Goal: Task Accomplishment & Management: Manage account settings

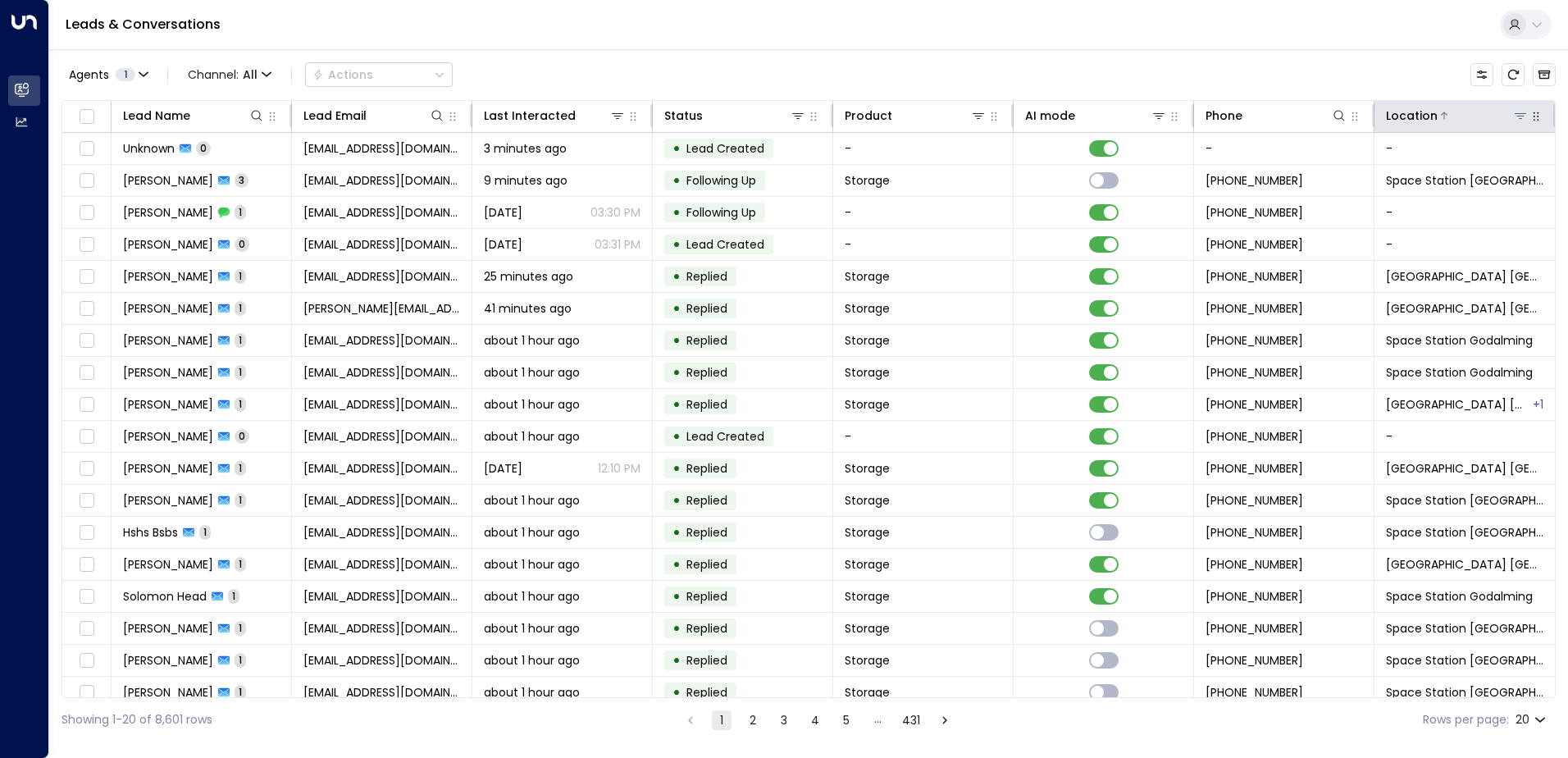
click at [1514, 119] on icon at bounding box center [1521, 116] width 13 height 13
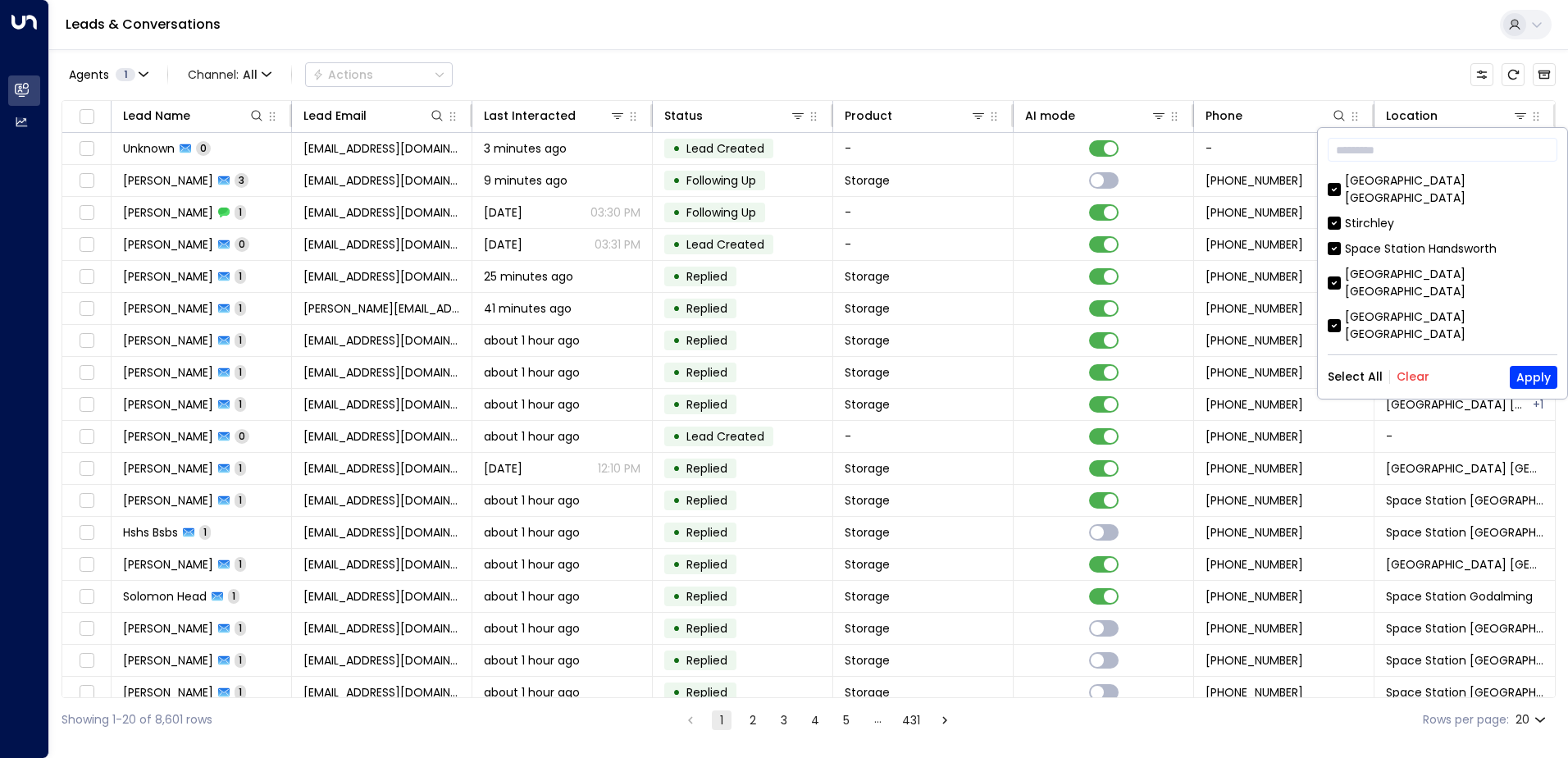
click at [1409, 376] on button "Clear" at bounding box center [1413, 376] width 33 height 13
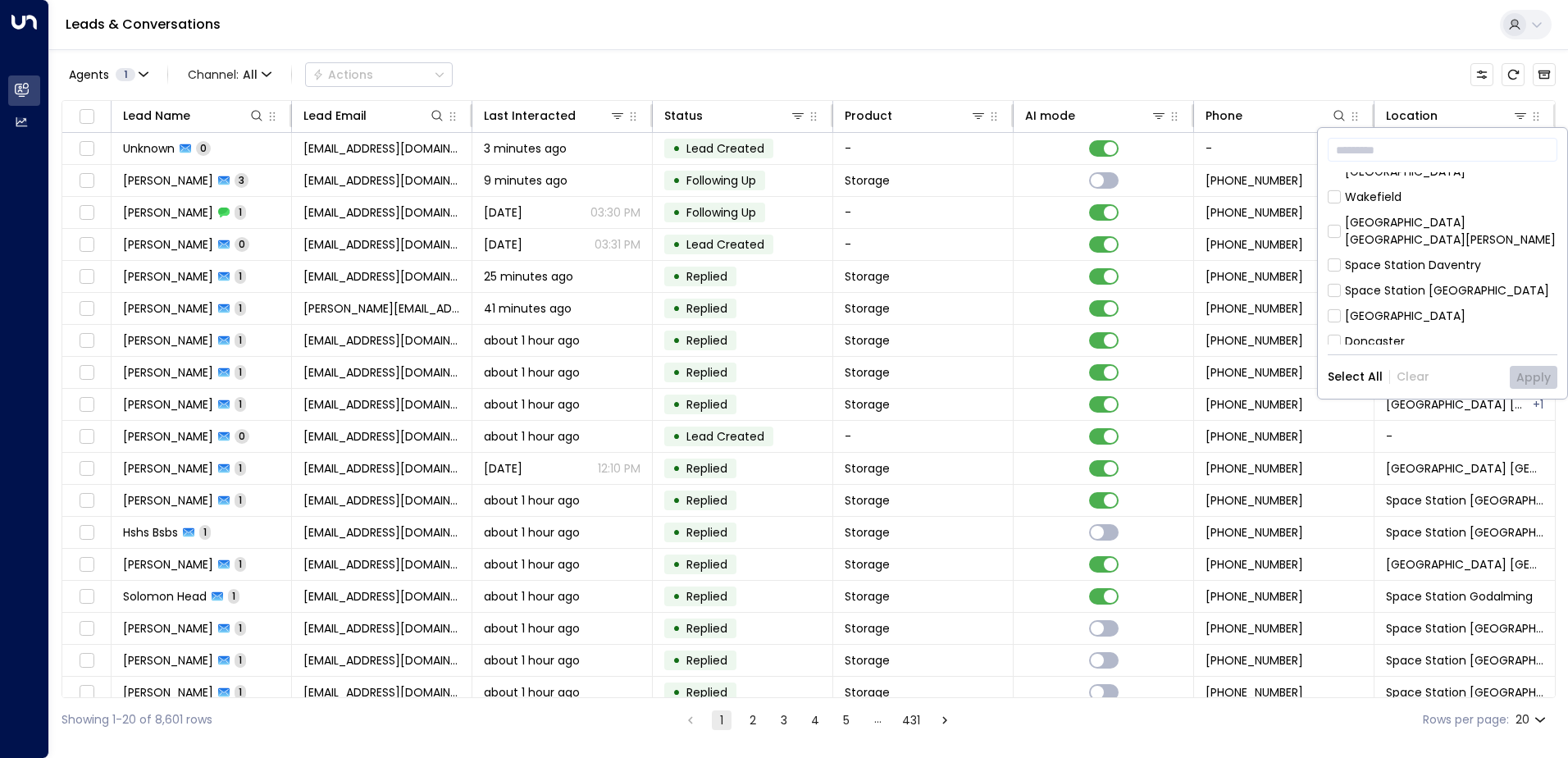
scroll to position [164, 0]
click at [1425, 280] on div "Space Station [GEOGRAPHIC_DATA]" at bounding box center [1447, 289] width 204 height 17
click at [1527, 378] on button "Apply" at bounding box center [1533, 377] width 47 height 23
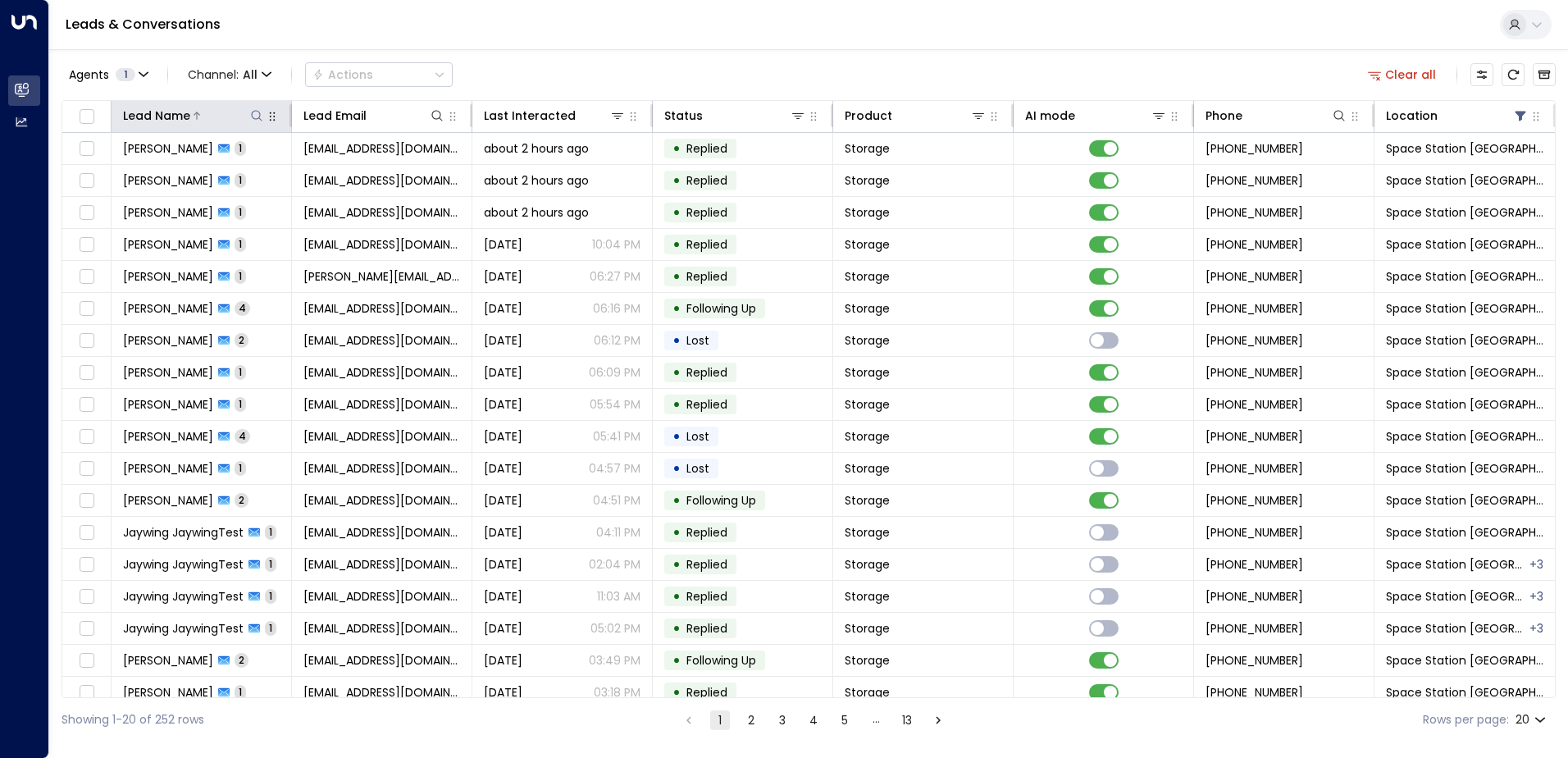
click at [254, 114] on icon at bounding box center [256, 116] width 13 height 13
click at [249, 180] on input "text" at bounding box center [255, 175] width 227 height 30
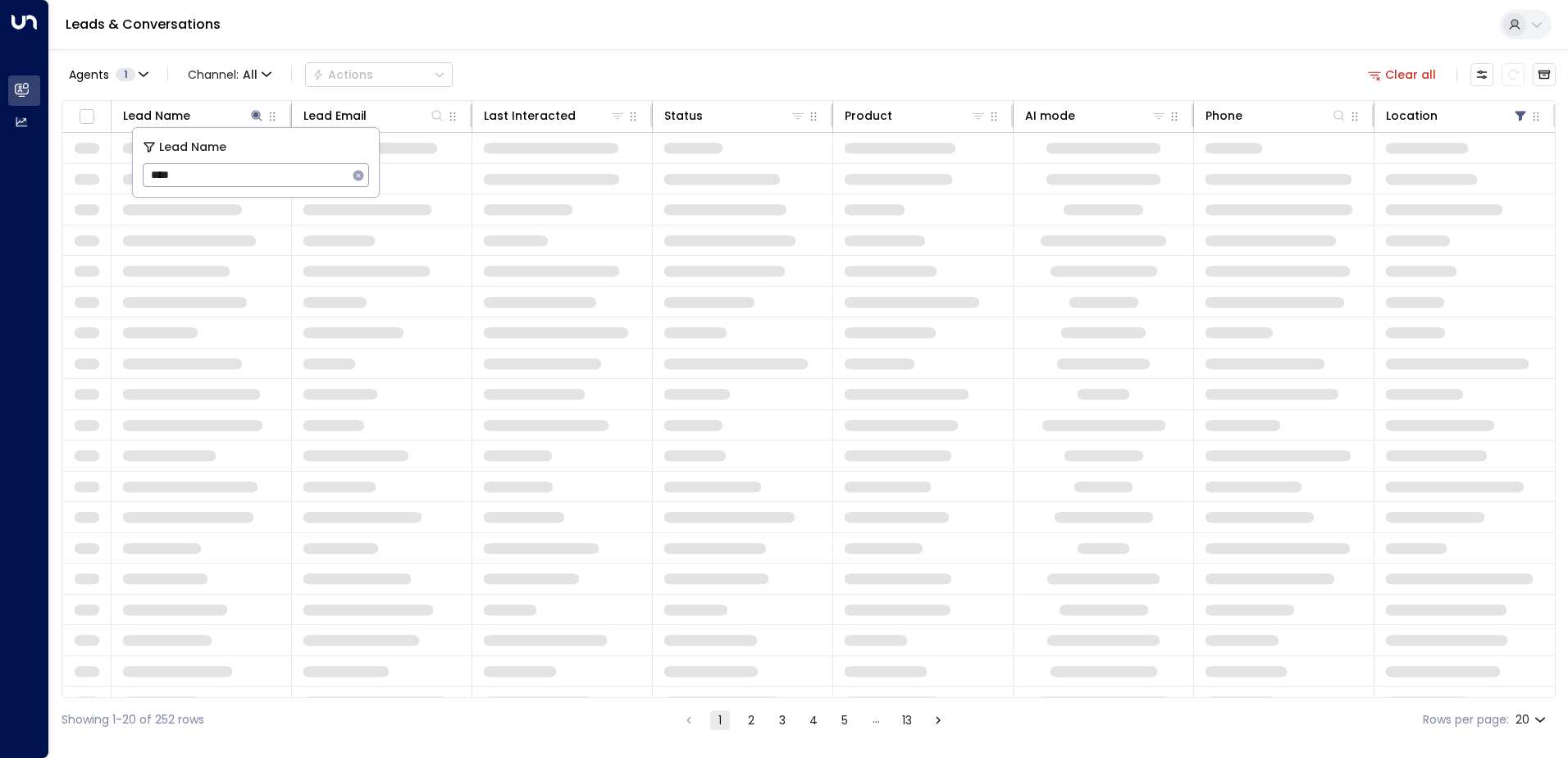
type input "****"
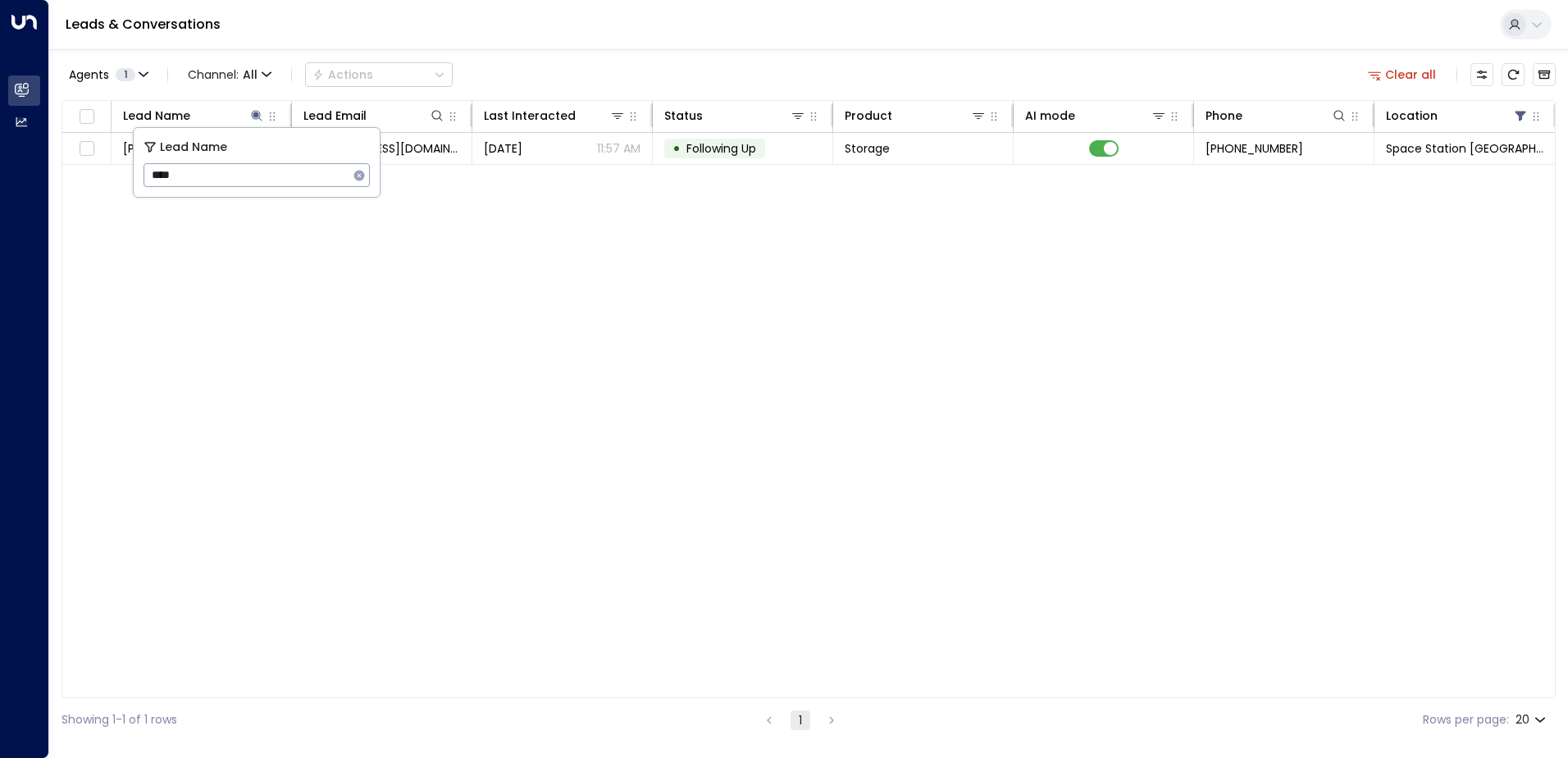
click at [305, 314] on div "Lead Name Lead Email Last Interacted Status Product AI mode Phone Location [PER…" at bounding box center [809, 399] width 1495 height 598
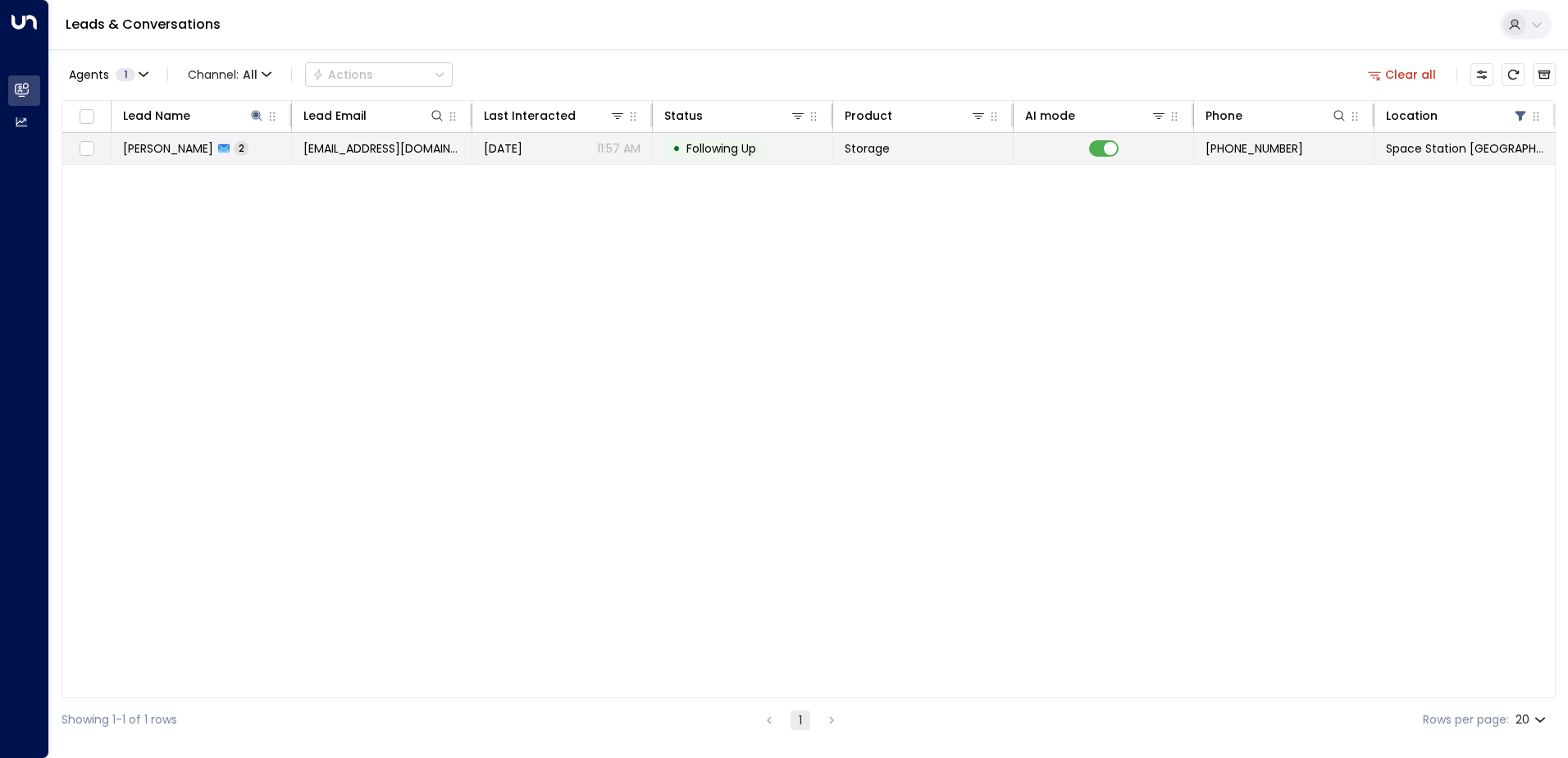
click at [683, 151] on span "Following Up" at bounding box center [721, 149] width 82 height 16
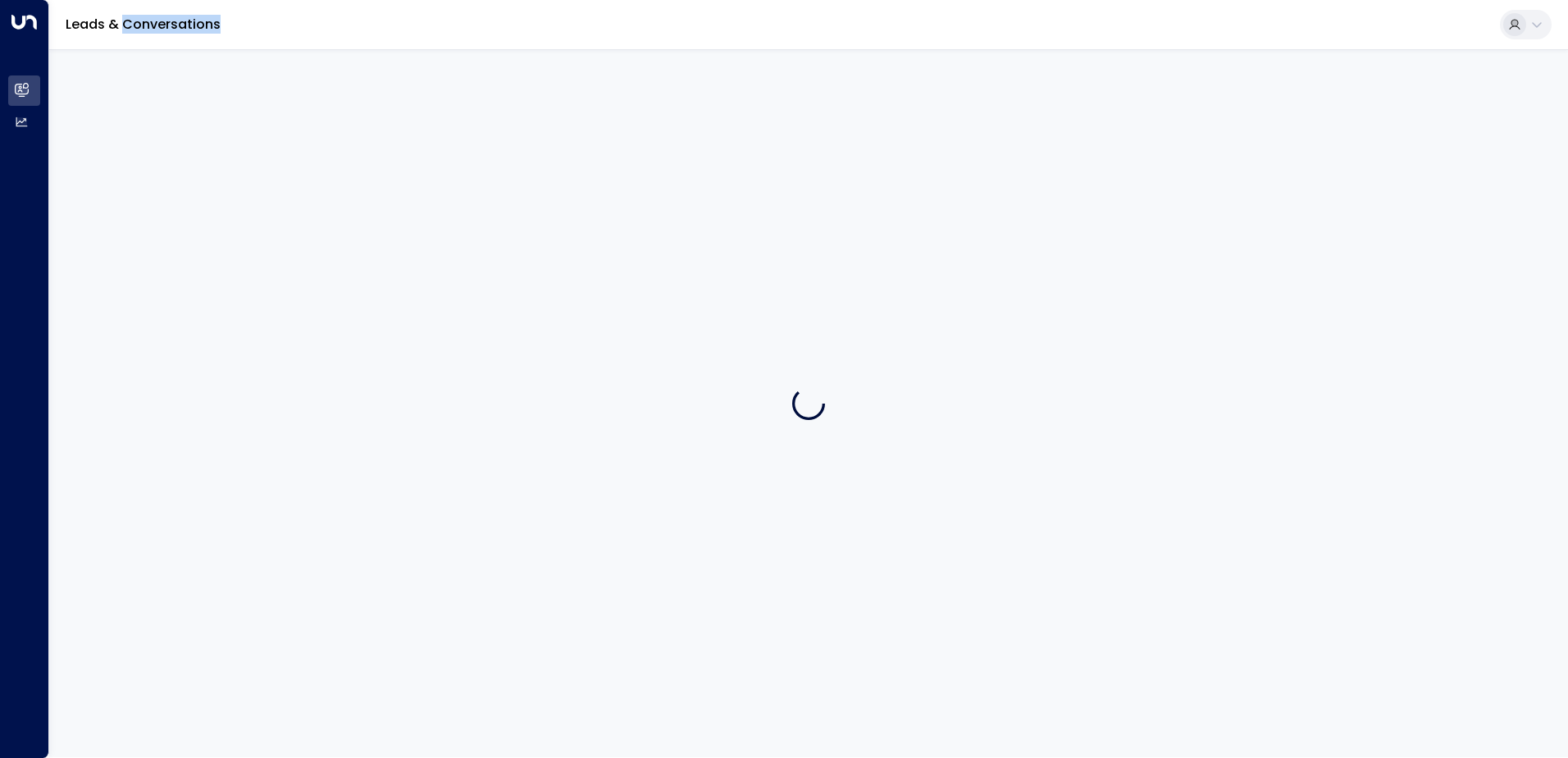
click at [683, 151] on div at bounding box center [808, 403] width 1519 height 708
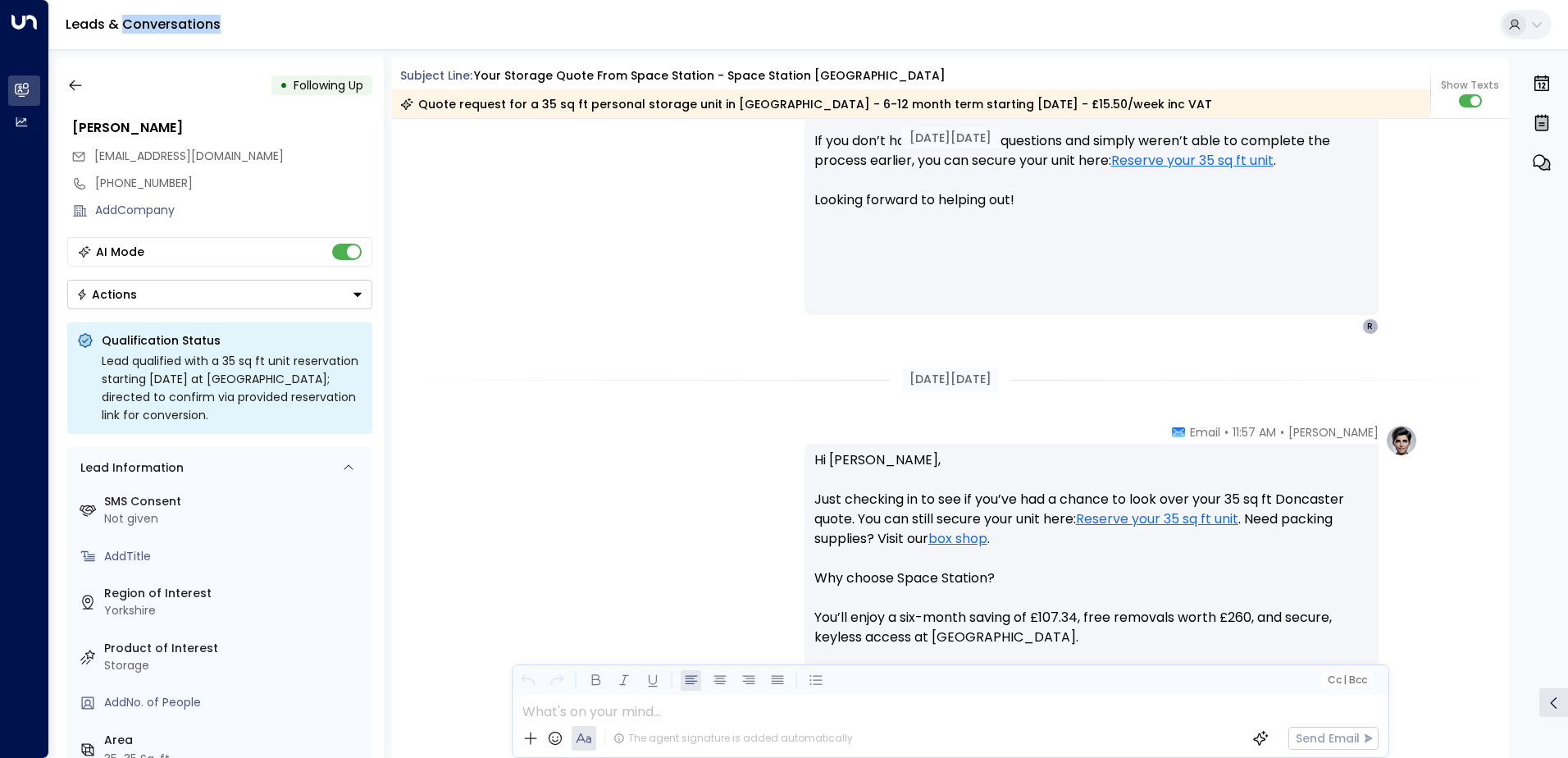
scroll to position [1122, 0]
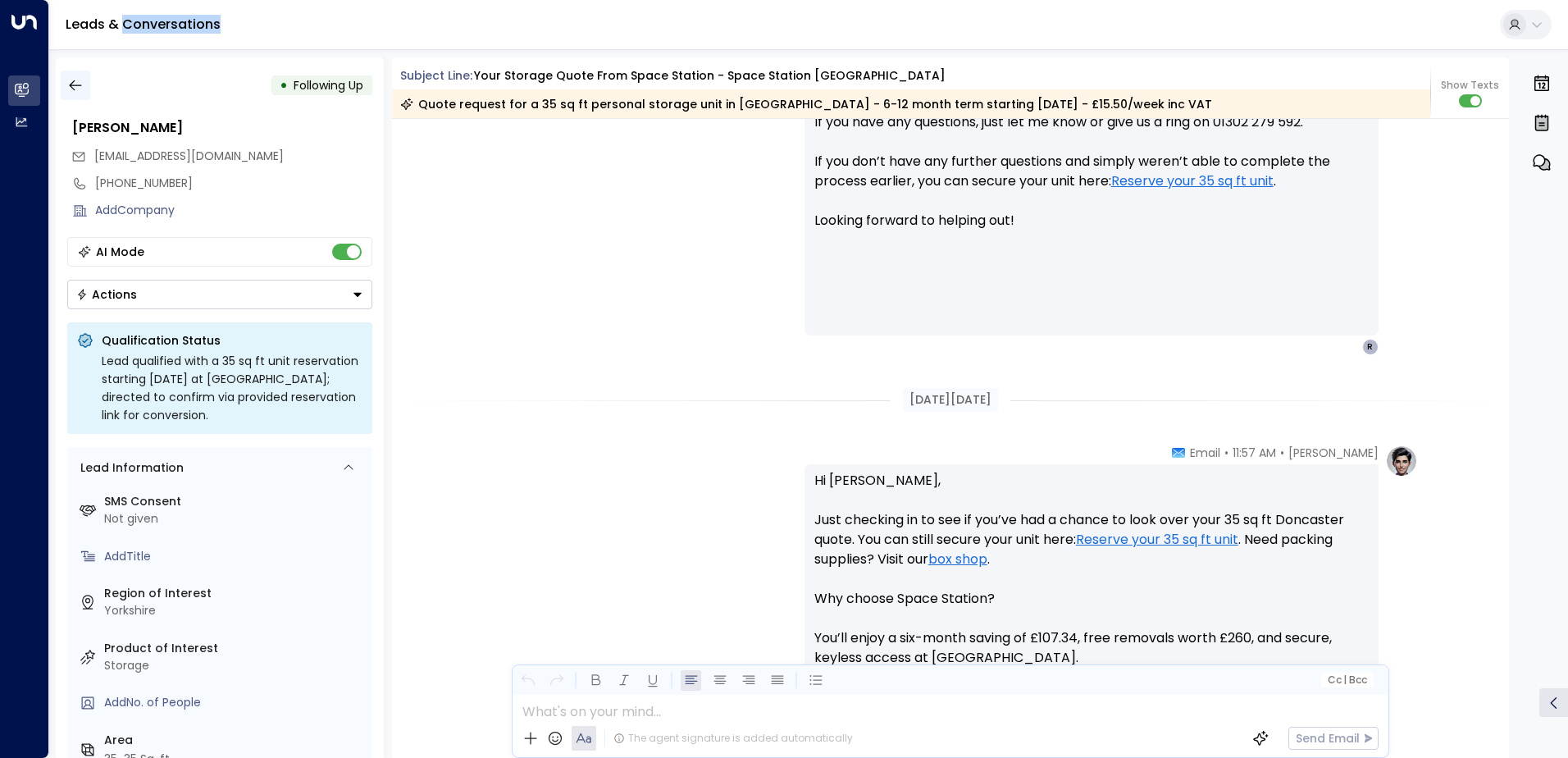
click at [82, 82] on icon "button" at bounding box center [75, 85] width 16 height 16
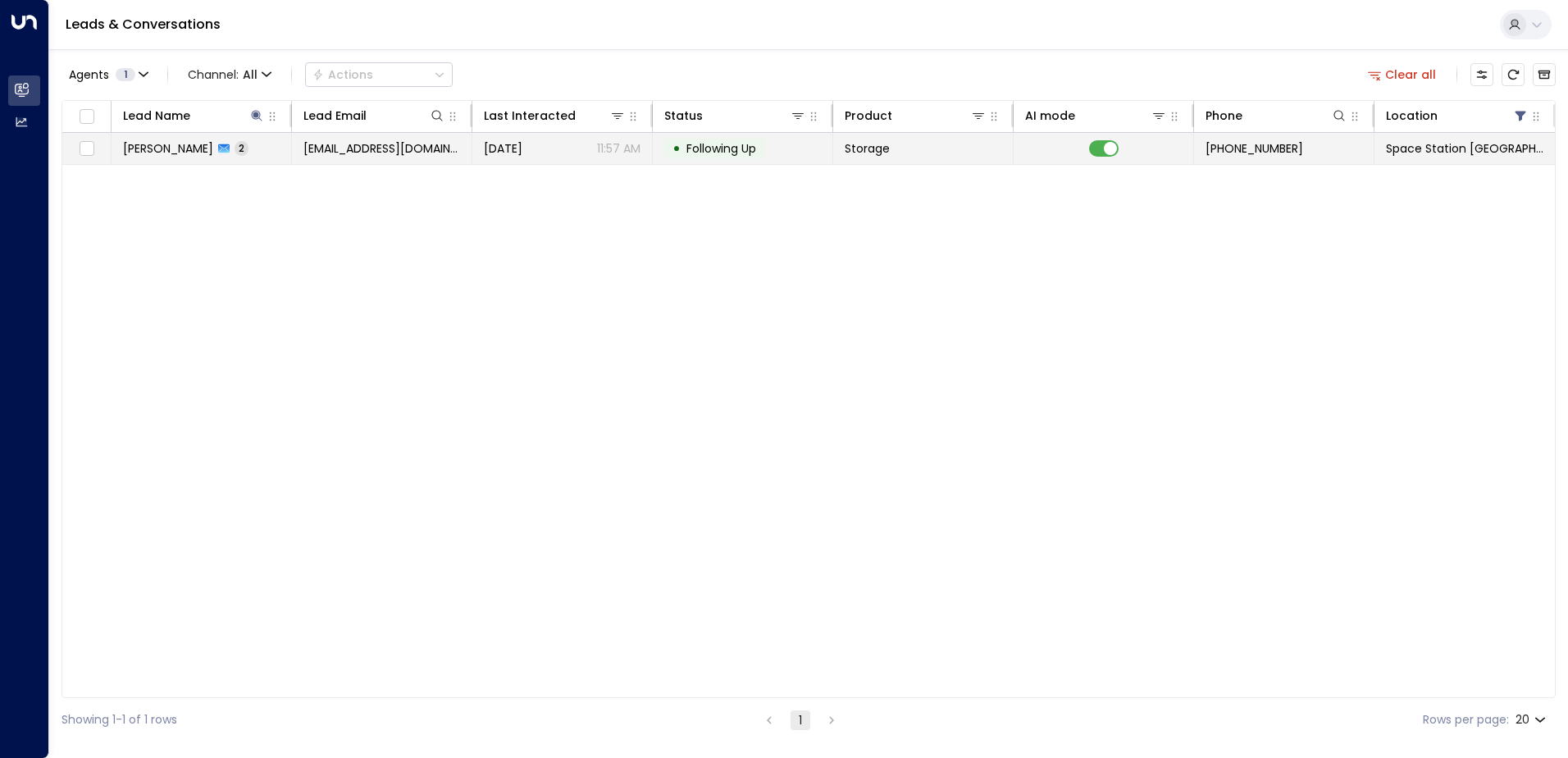
click at [159, 156] on span "[PERSON_NAME]" at bounding box center [168, 149] width 90 height 16
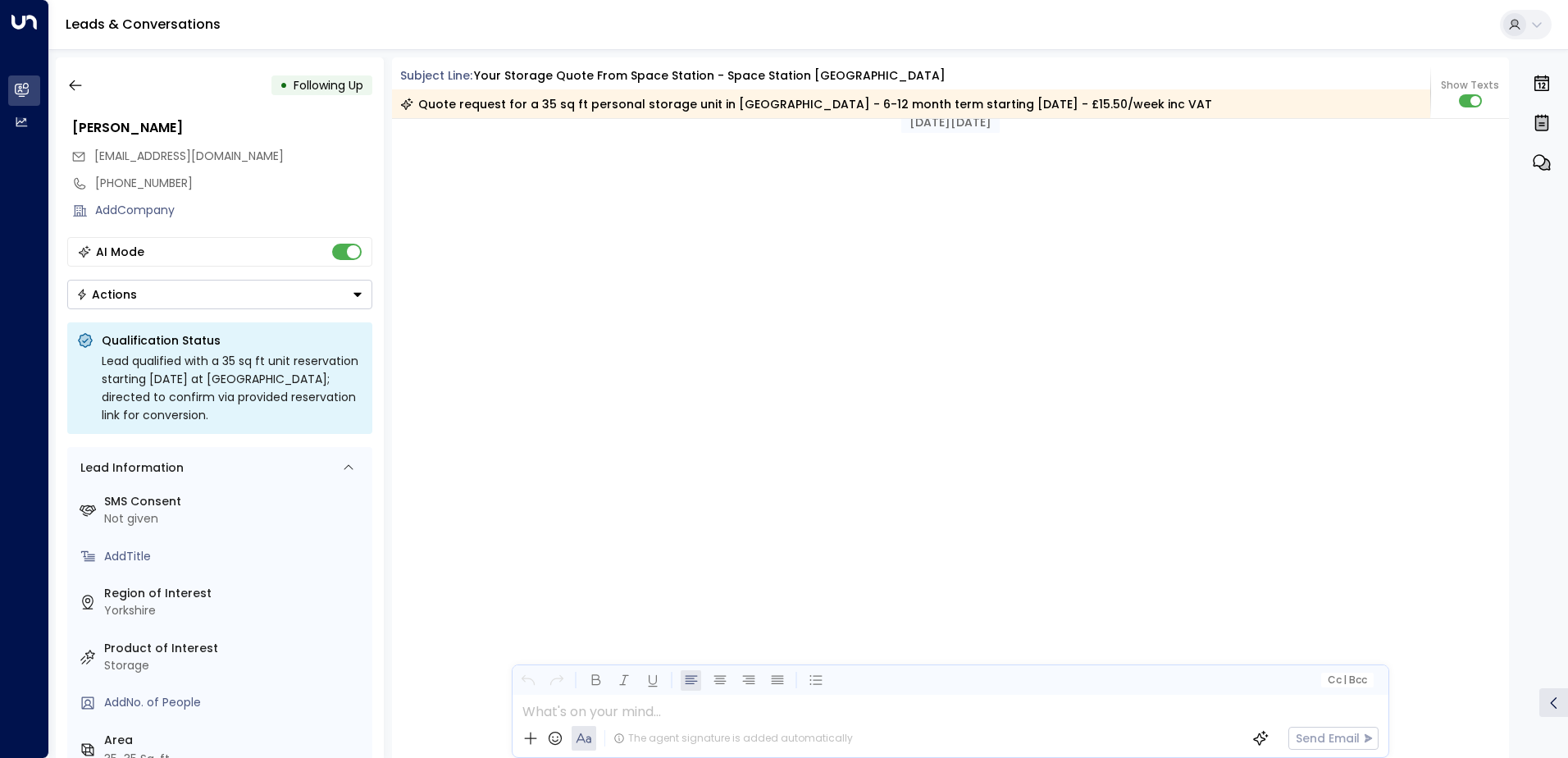
scroll to position [1701, 0]
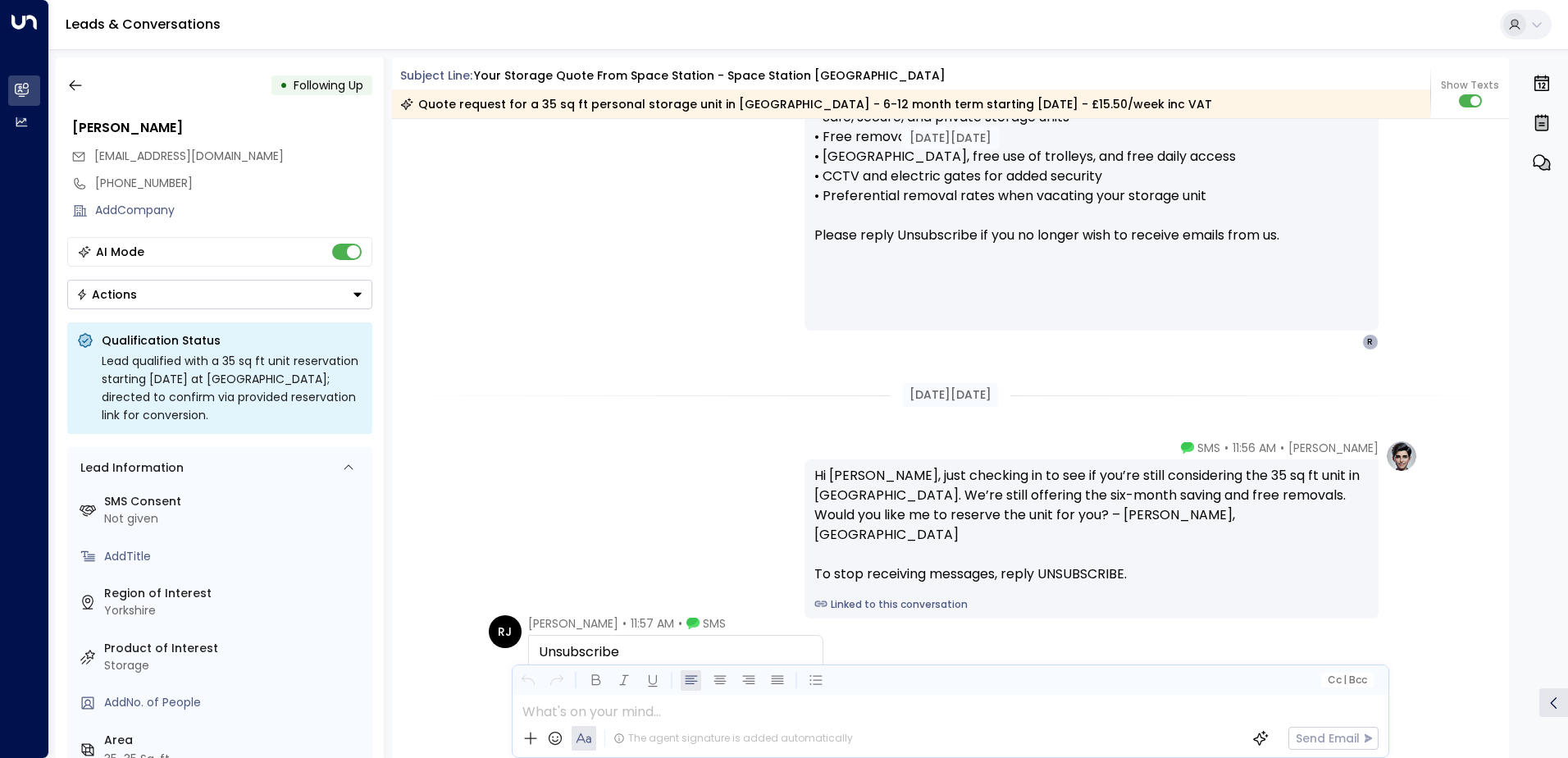
click at [356, 293] on icon "Button group with a nested menu" at bounding box center [357, 295] width 8 height 4
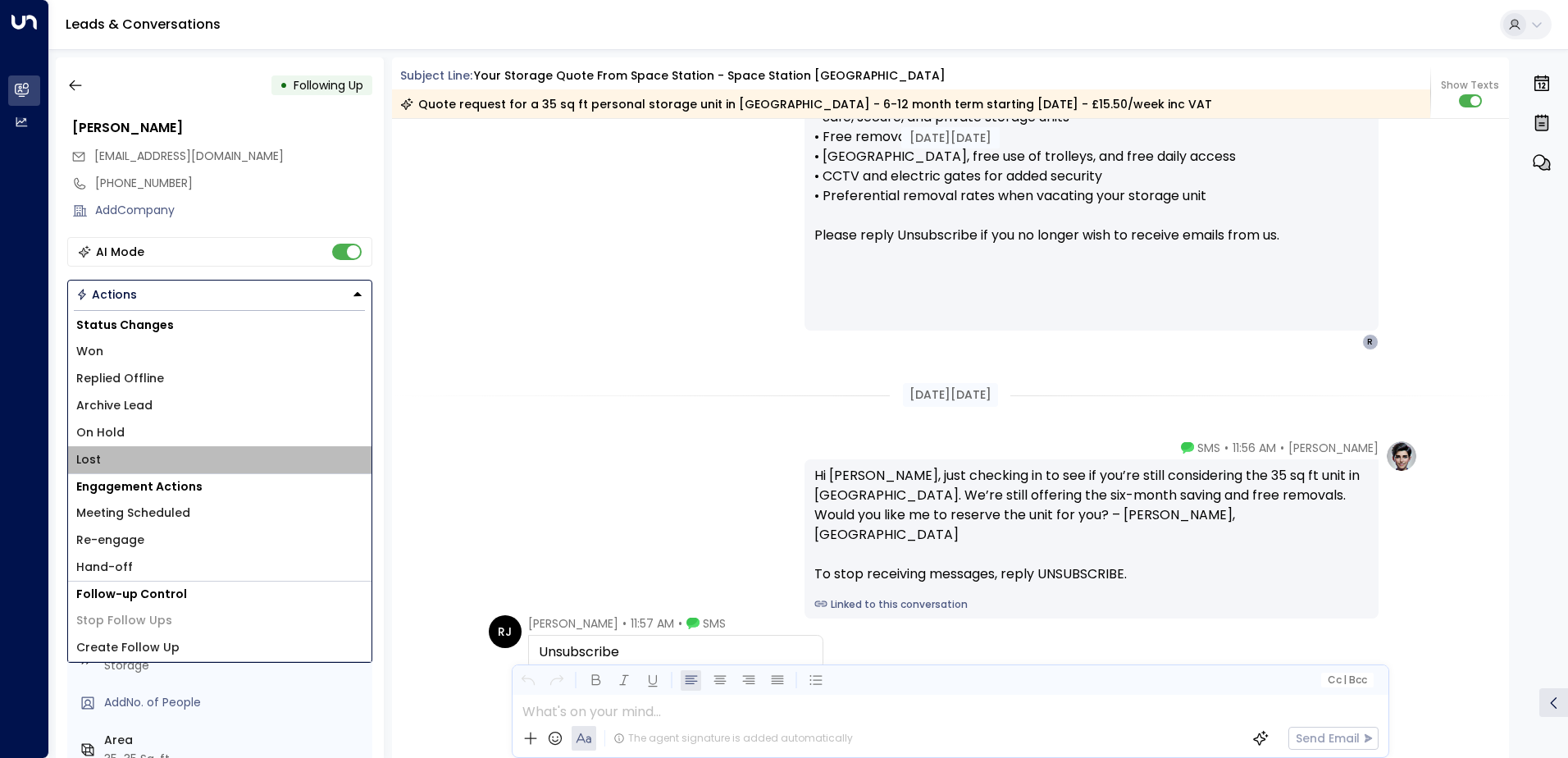
click at [86, 455] on span "Lost" at bounding box center [88, 459] width 24 height 17
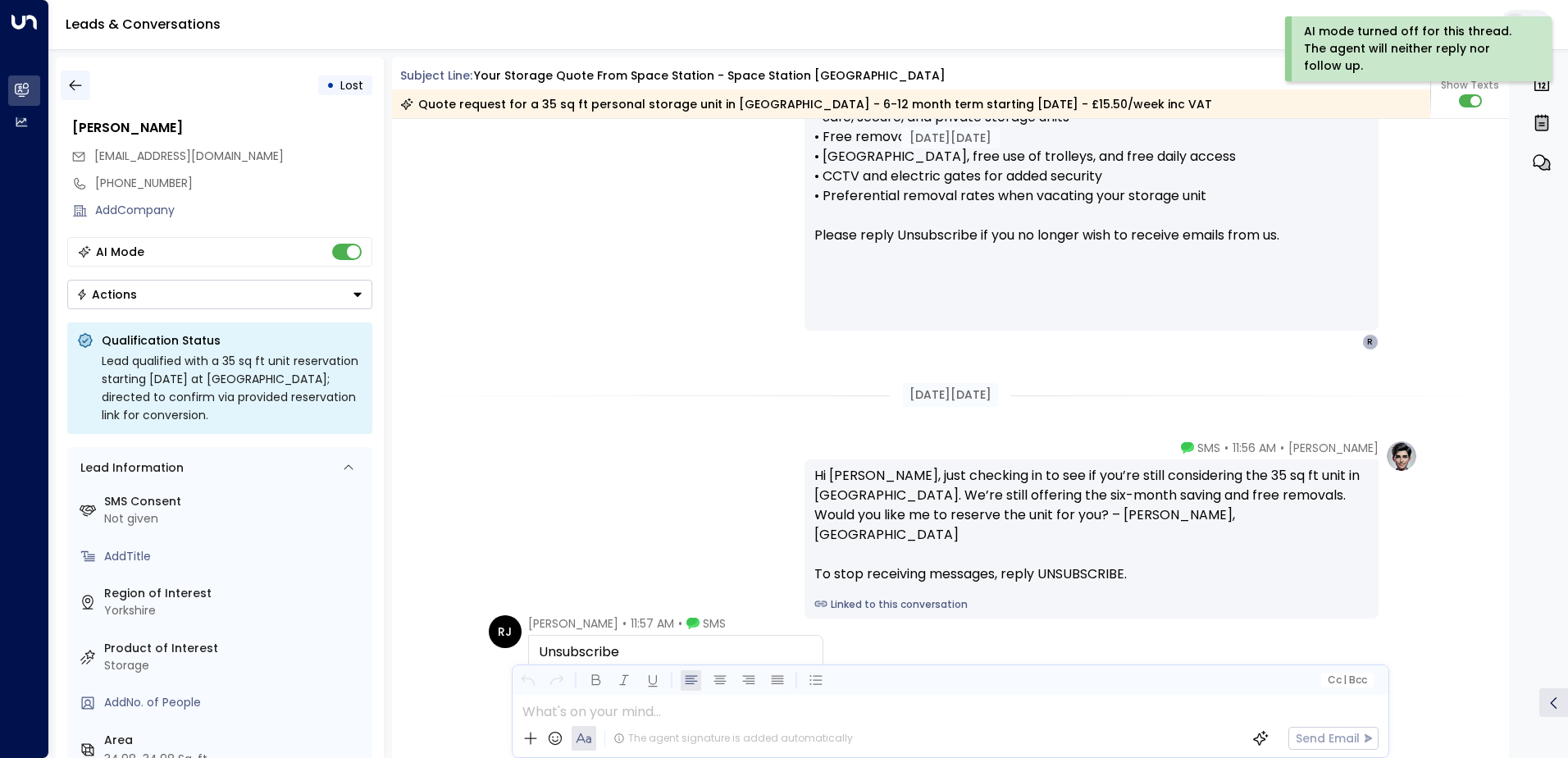
click at [82, 89] on icon "button" at bounding box center [75, 85] width 16 height 16
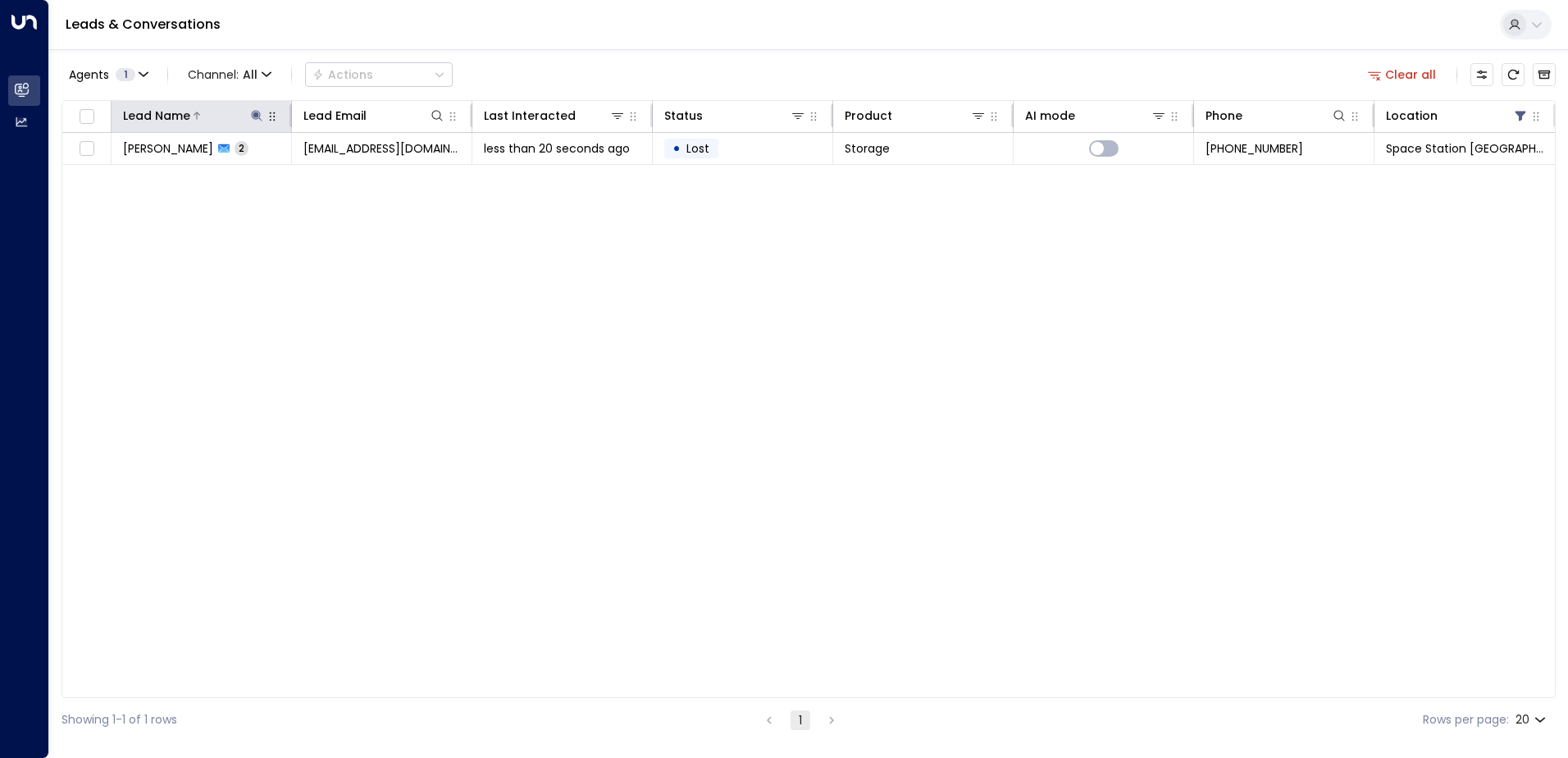
click at [257, 120] on icon at bounding box center [256, 116] width 13 height 13
type input "*"
type input "******"
click at [383, 392] on div "Lead Name Lead Email Last Interacted Status Product AI mode Phone Location [PER…" at bounding box center [809, 399] width 1495 height 598
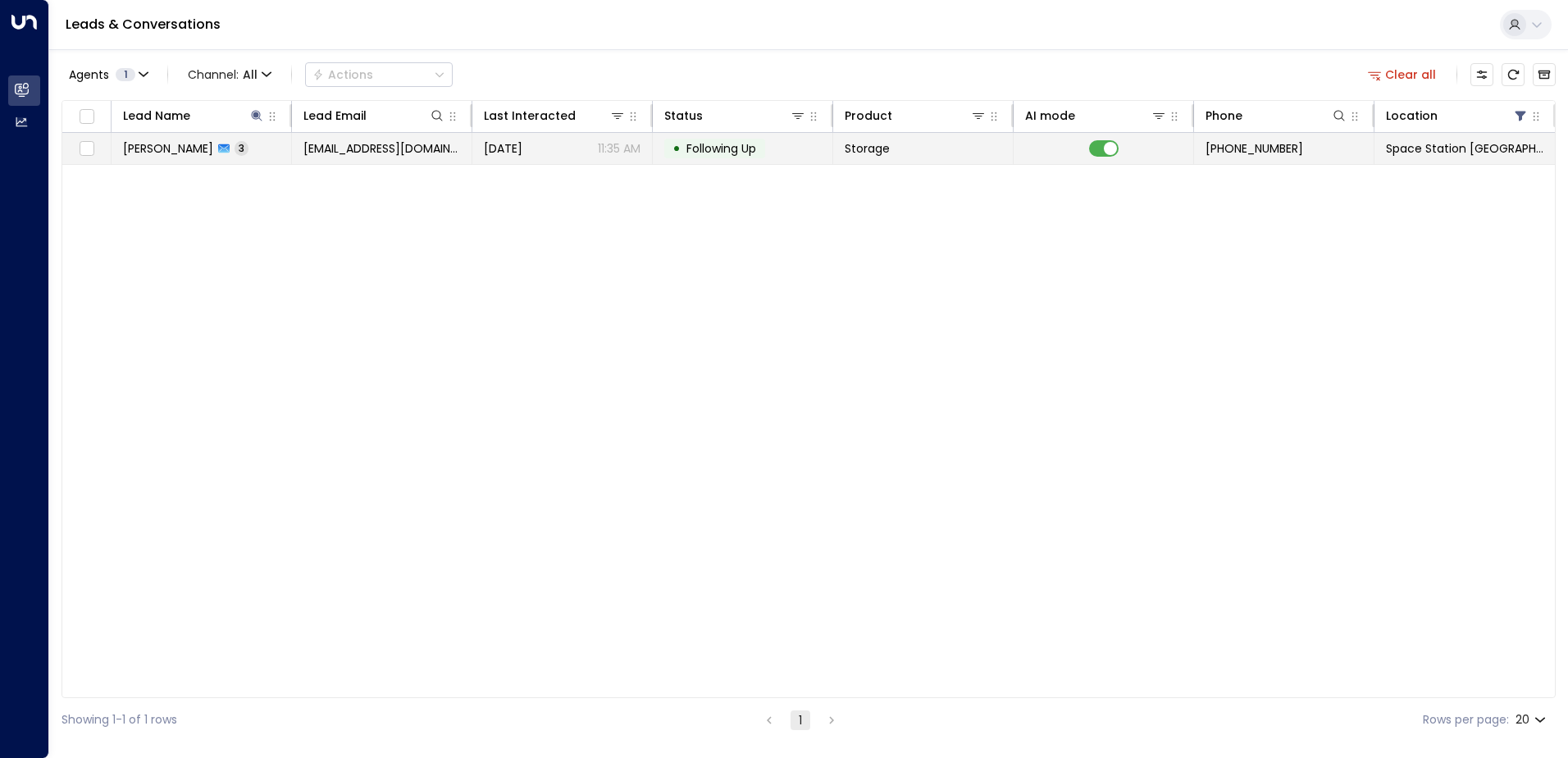
click at [406, 153] on span "[EMAIL_ADDRESS][DOMAIN_NAME]" at bounding box center [382, 149] width 157 height 16
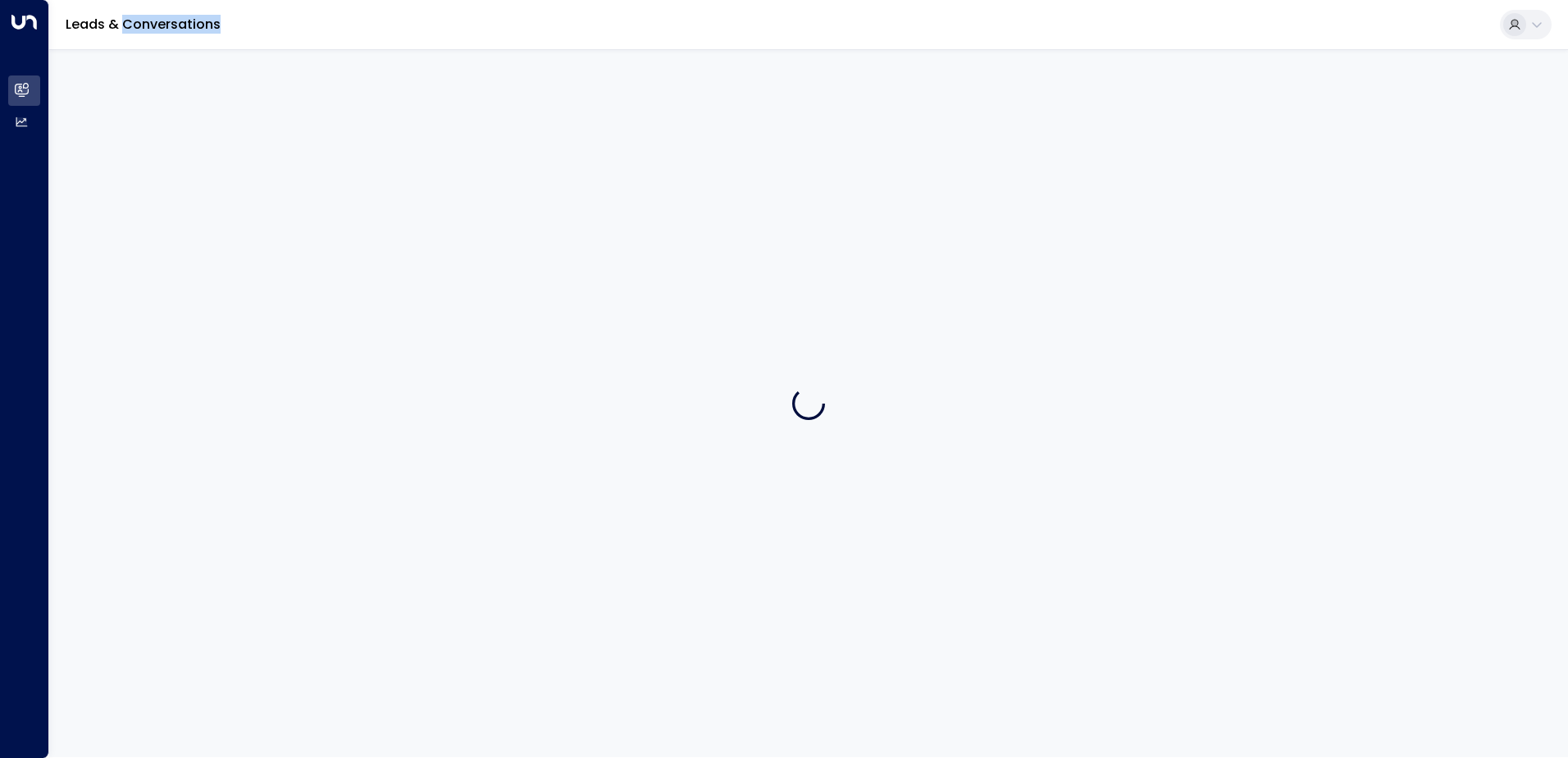
click at [406, 153] on div at bounding box center [808, 403] width 1519 height 708
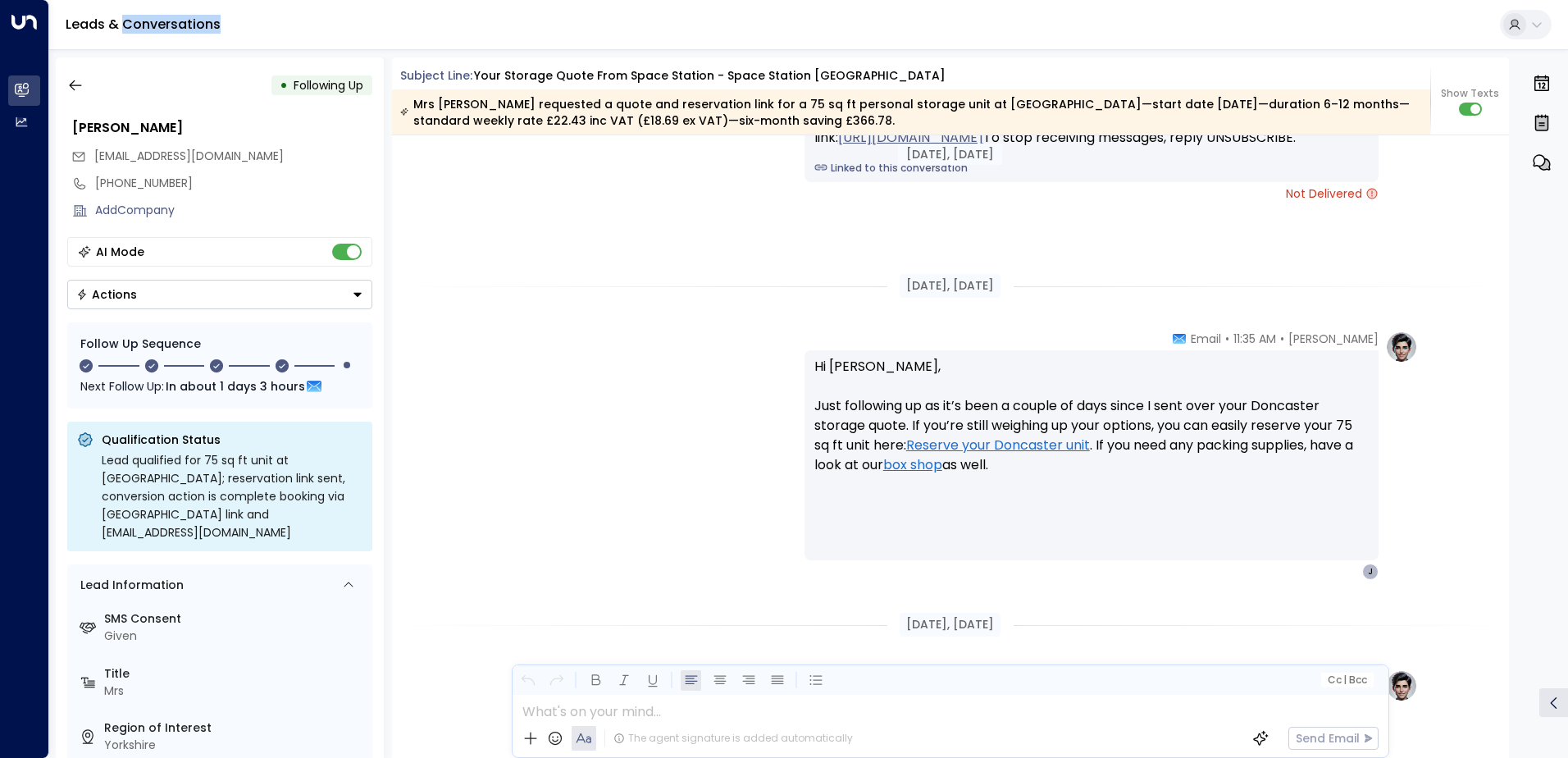
scroll to position [1989, 0]
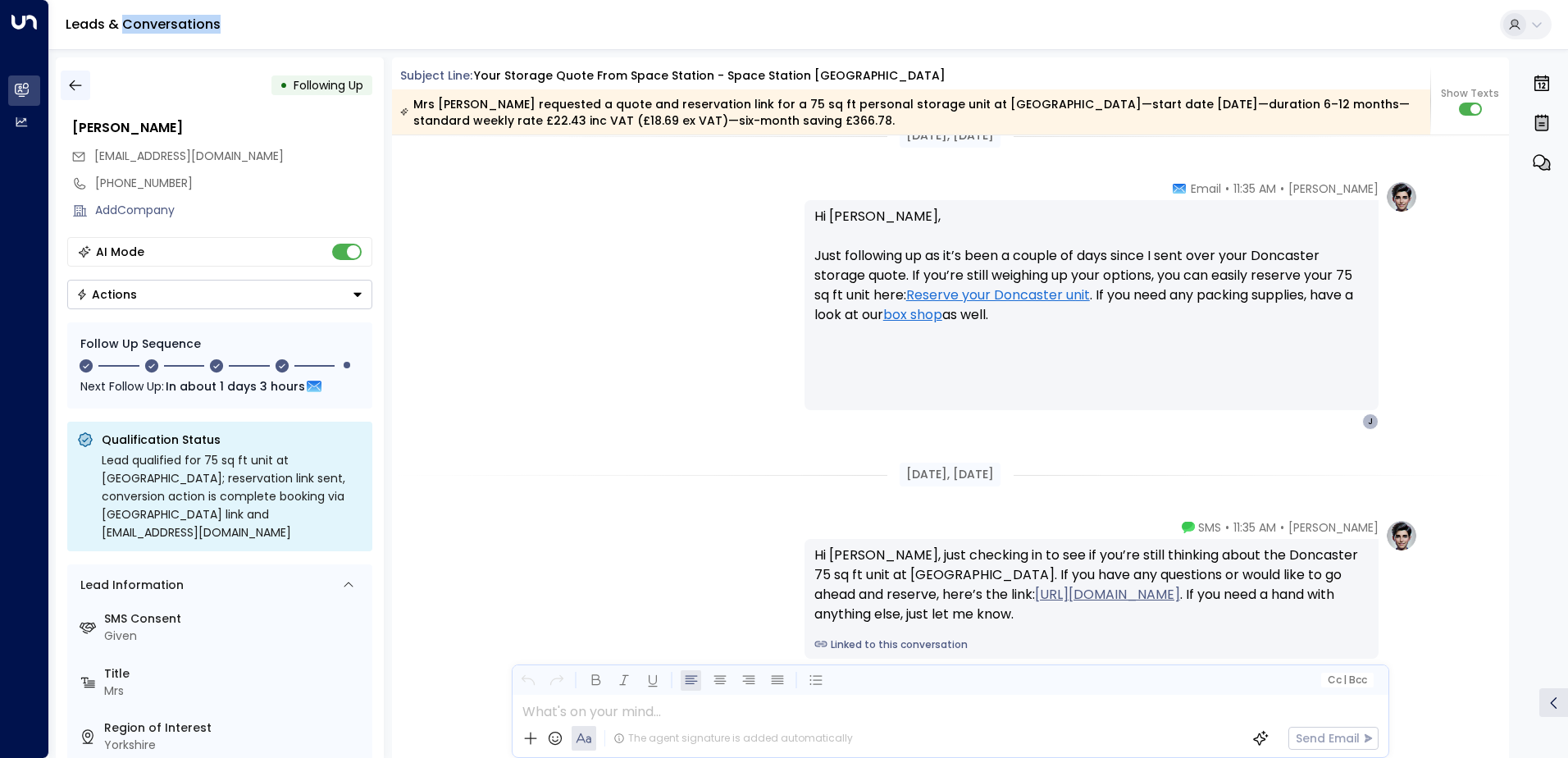
click at [82, 92] on icon "button" at bounding box center [75, 85] width 16 height 16
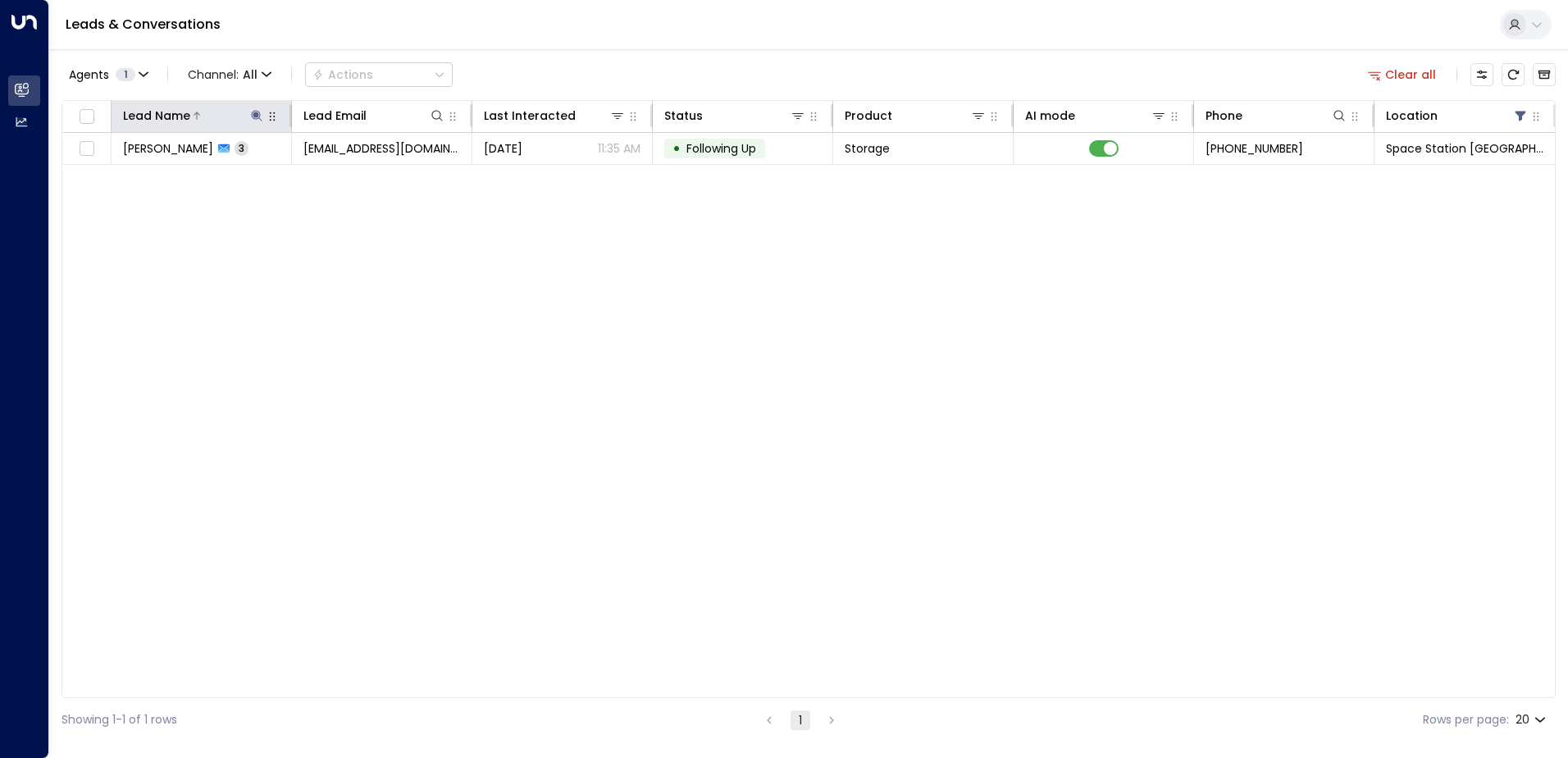
click at [254, 121] on icon at bounding box center [256, 116] width 13 height 13
type input "*"
type input "***"
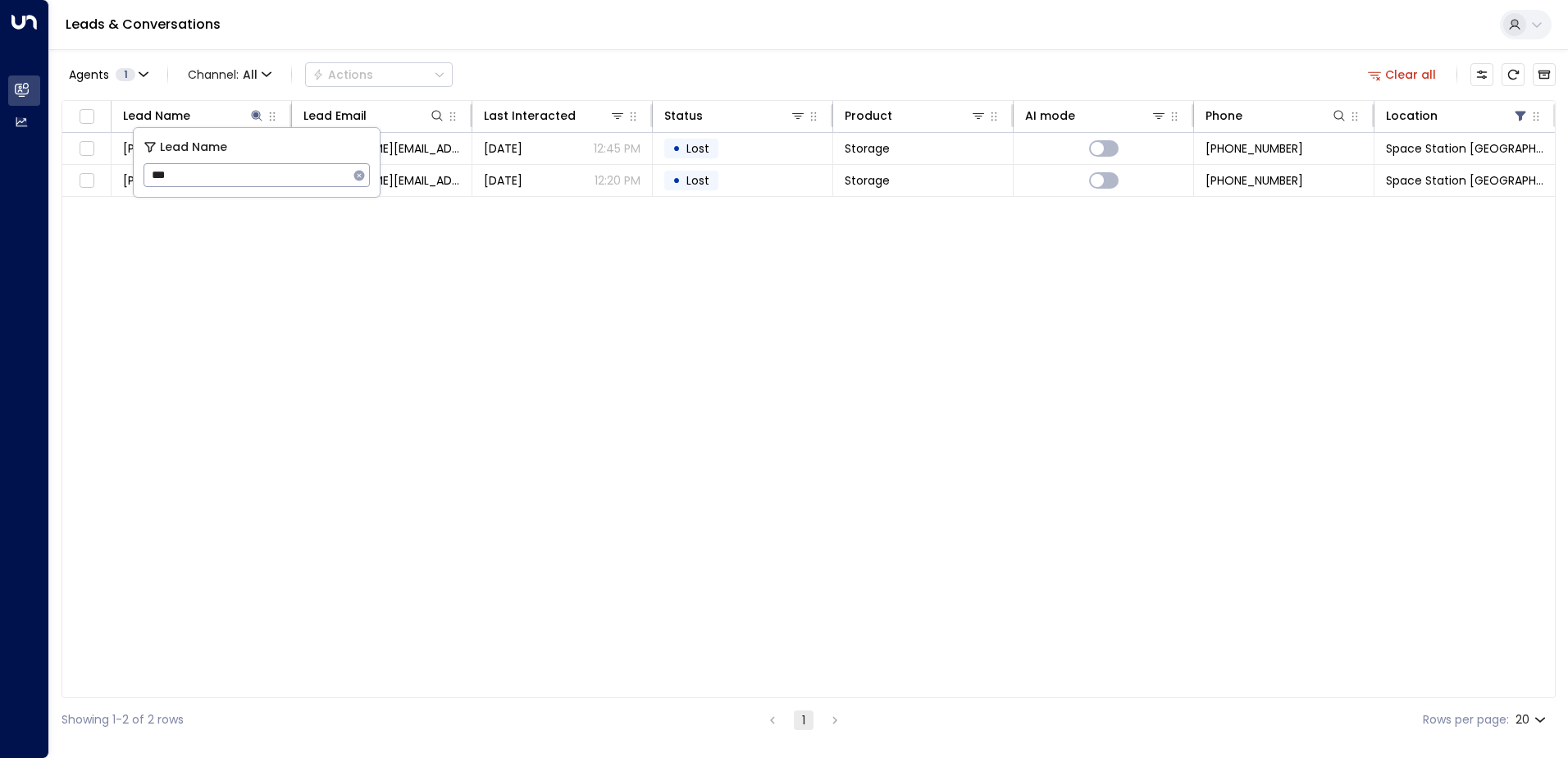
click at [605, 431] on div "Lead Name Lead Email Last Interacted Status Product AI mode Phone Location [PER…" at bounding box center [809, 399] width 1495 height 598
